Goal: Information Seeking & Learning: Learn about a topic

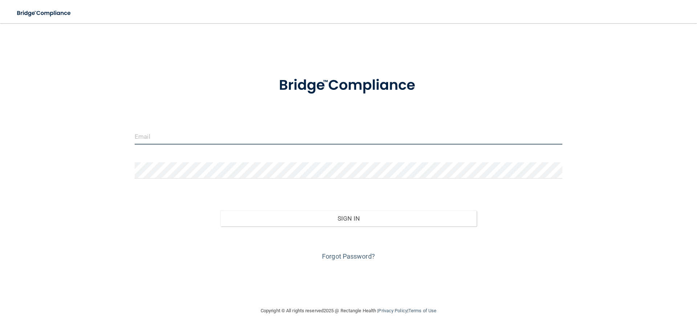
type input "[EMAIL_ADDRESS][DOMAIN_NAME]"
click at [216, 136] on input "[EMAIL_ADDRESS][DOMAIN_NAME]" at bounding box center [348, 136] width 427 height 16
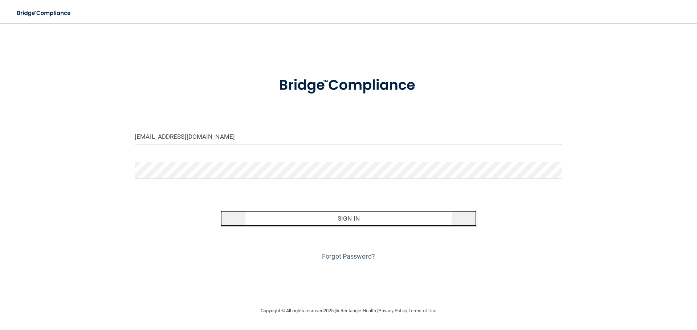
click at [362, 220] on button "Sign In" at bounding box center [348, 219] width 256 height 16
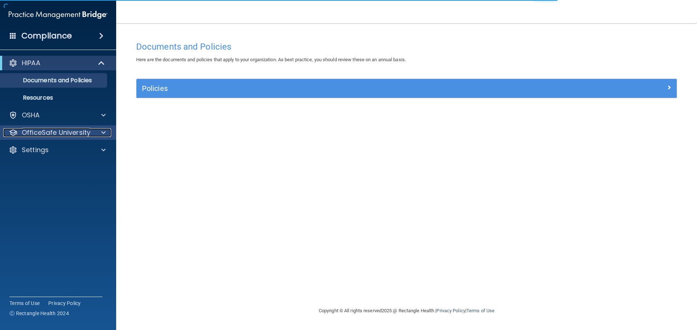
click at [51, 135] on p "OfficeSafe University" at bounding box center [56, 132] width 69 height 9
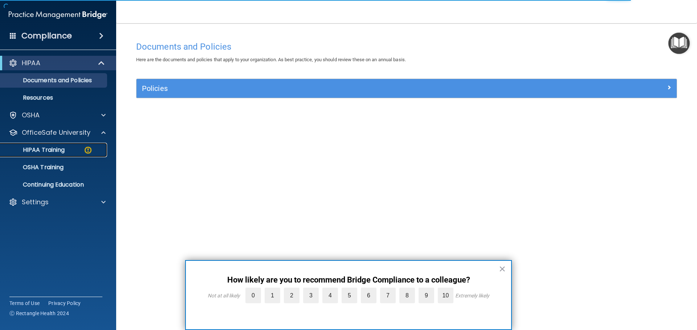
click at [53, 151] on p "HIPAA Training" at bounding box center [35, 150] width 60 height 7
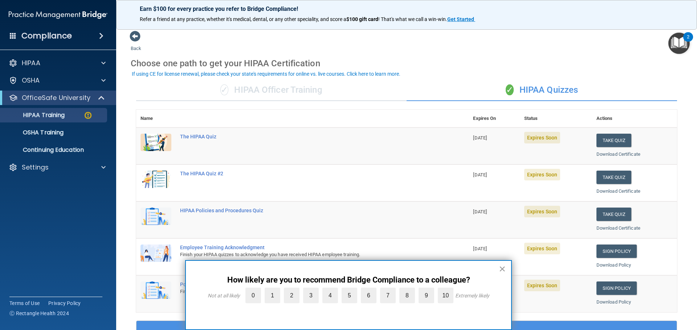
click at [501, 267] on button "×" at bounding box center [501, 269] width 7 height 12
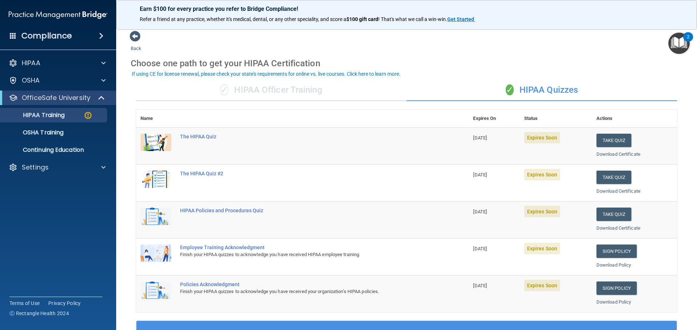
click at [293, 88] on div "✓ HIPAA Officer Training" at bounding box center [271, 90] width 270 height 22
